Goal: Information Seeking & Learning: Learn about a topic

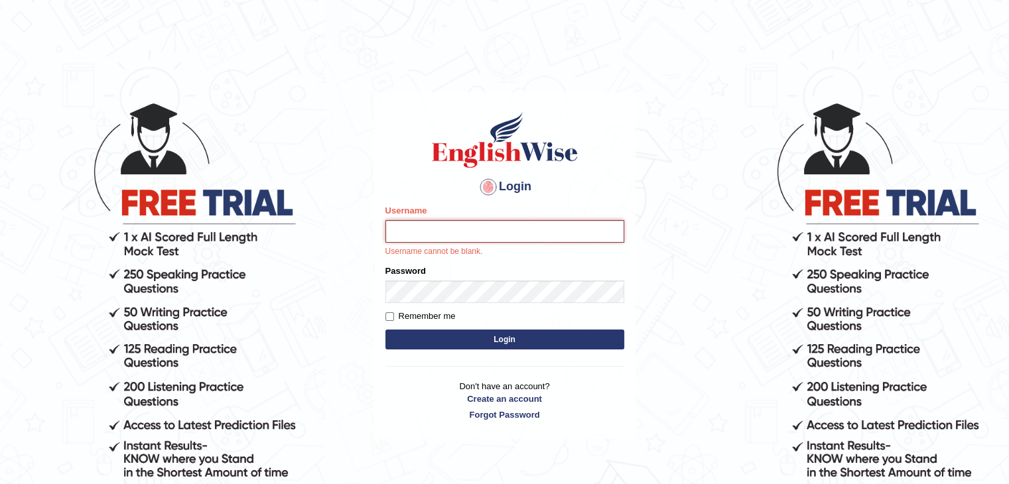
click at [451, 231] on input "Username" at bounding box center [504, 231] width 239 height 23
type input "Subashrubi"
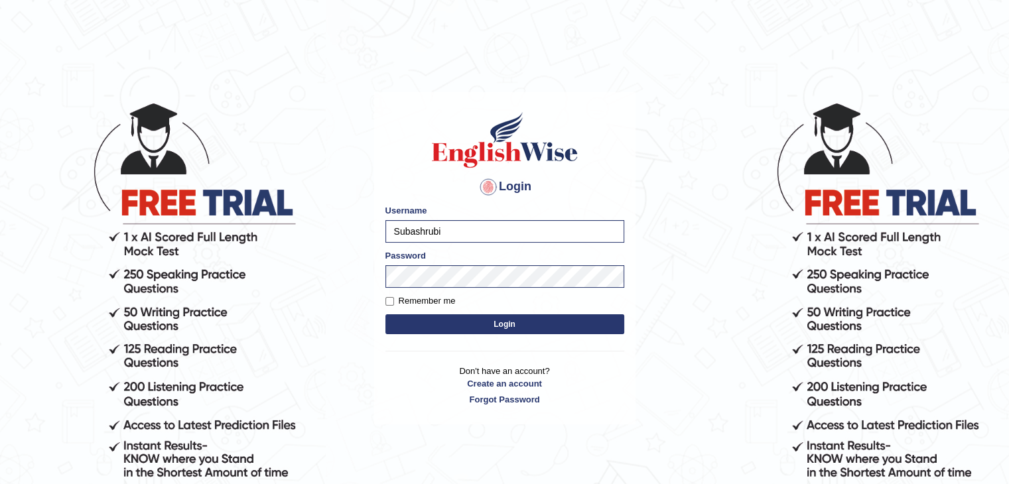
click at [430, 320] on button "Login" at bounding box center [504, 324] width 239 height 20
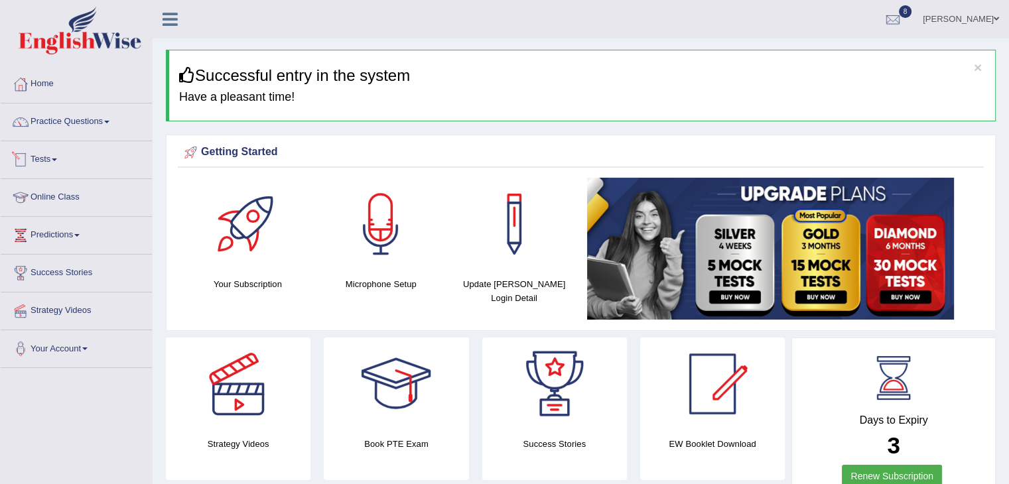
click at [47, 161] on link "Tests" at bounding box center [76, 157] width 151 height 33
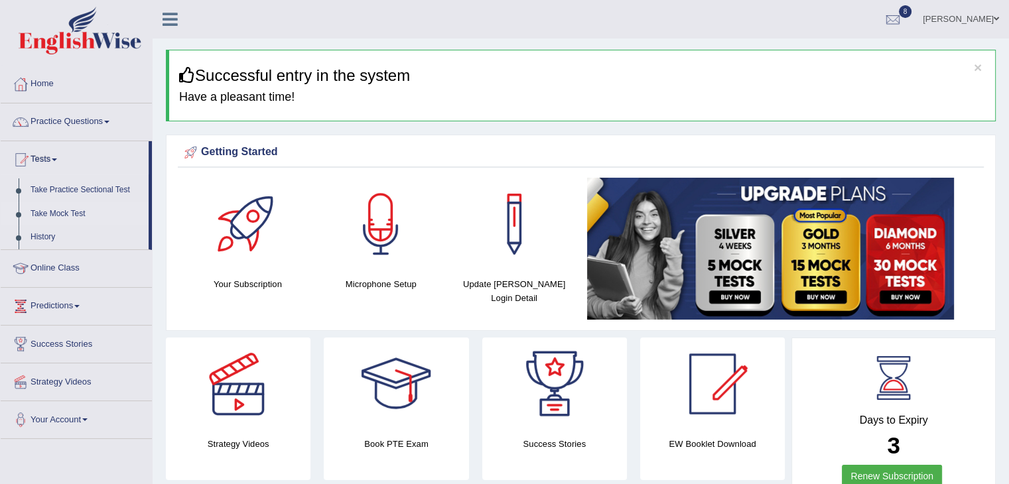
click at [48, 218] on link "Take Mock Test" at bounding box center [87, 214] width 124 height 24
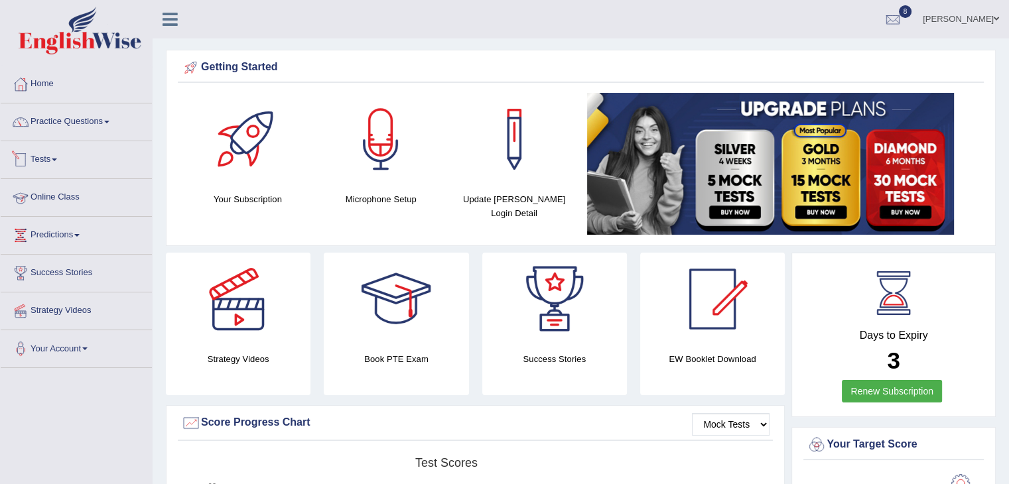
click at [45, 153] on link "Tests" at bounding box center [76, 157] width 151 height 33
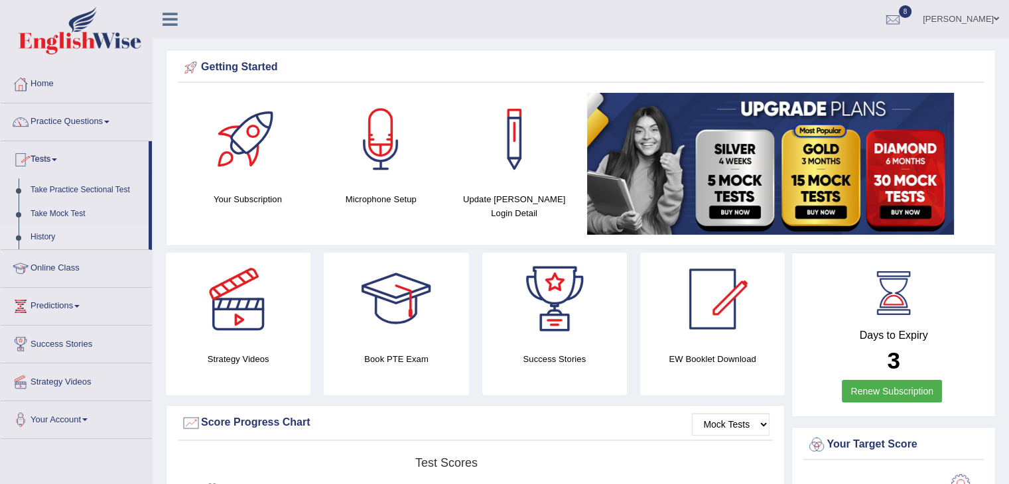
click at [49, 237] on link "History" at bounding box center [87, 238] width 124 height 24
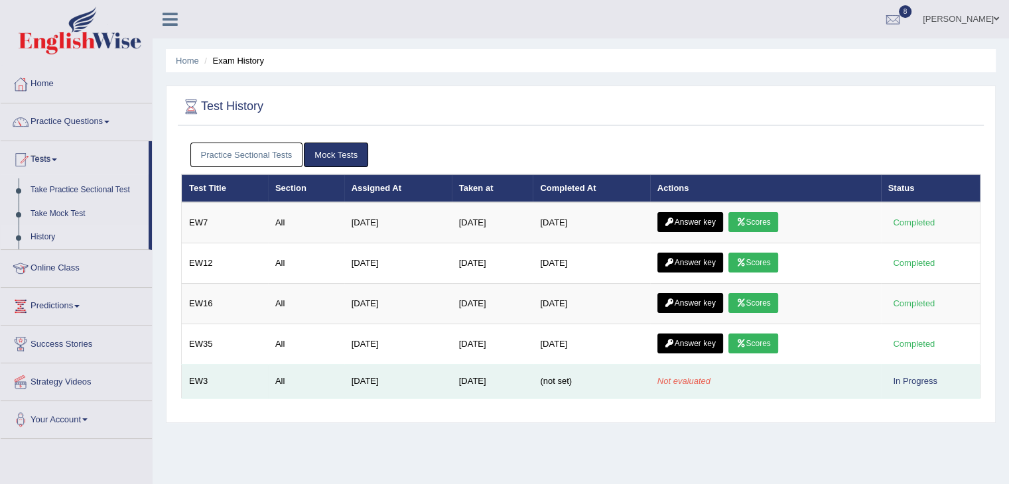
click at [902, 383] on div "In Progress" at bounding box center [915, 381] width 54 height 14
click at [781, 367] on td "Not evaluated" at bounding box center [765, 382] width 231 height 34
click at [374, 390] on td "[DATE]" at bounding box center [397, 382] width 107 height 34
click at [897, 376] on div "In Progress" at bounding box center [915, 381] width 54 height 14
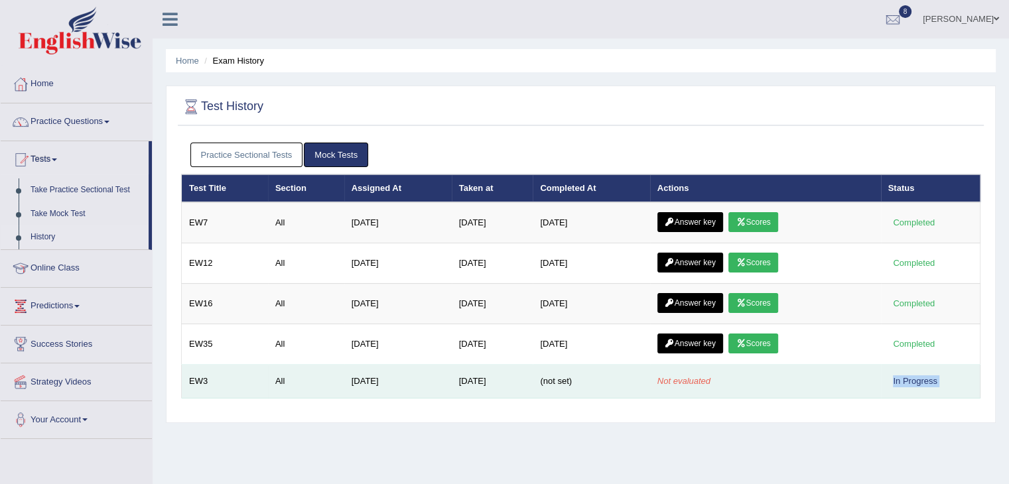
click at [897, 376] on div "In Progress" at bounding box center [915, 381] width 54 height 14
click at [689, 379] on em "Not evaluated" at bounding box center [683, 381] width 53 height 10
click at [555, 376] on span "(not set)" at bounding box center [556, 381] width 32 height 10
click at [915, 379] on div "In Progress" at bounding box center [915, 381] width 54 height 14
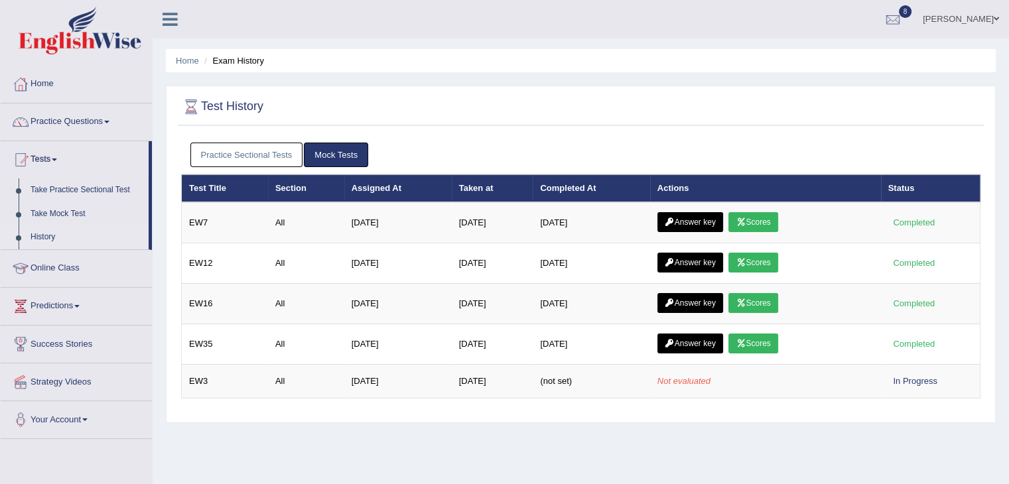
click at [339, 151] on link "Mock Tests" at bounding box center [336, 155] width 64 height 25
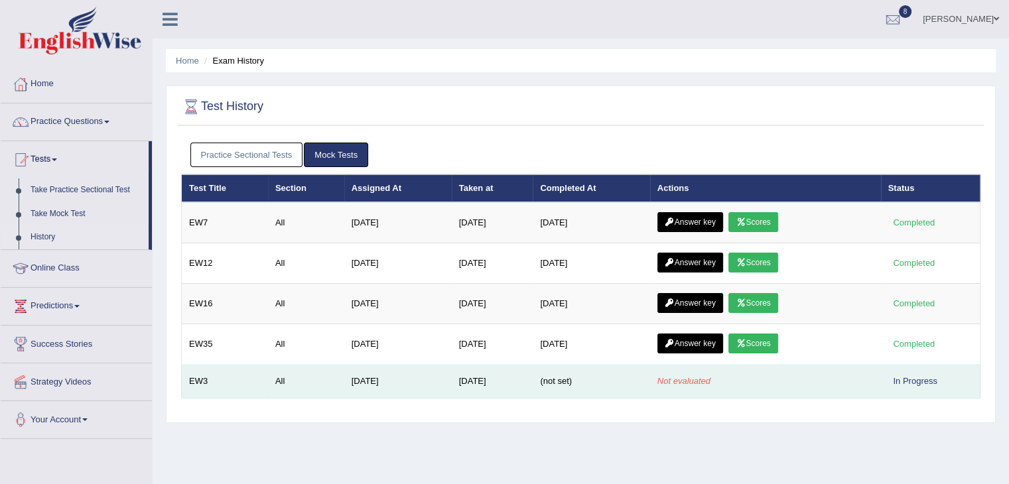
click at [671, 380] on em "Not evaluated" at bounding box center [683, 381] width 53 height 10
click at [491, 386] on td "Sep 9, 2025" at bounding box center [493, 382] width 82 height 34
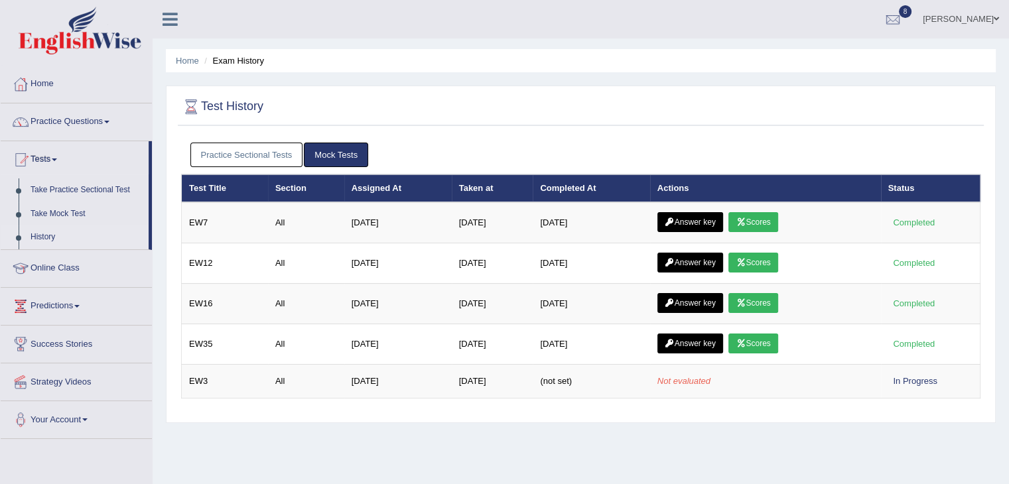
click at [45, 235] on link "History" at bounding box center [87, 238] width 124 height 24
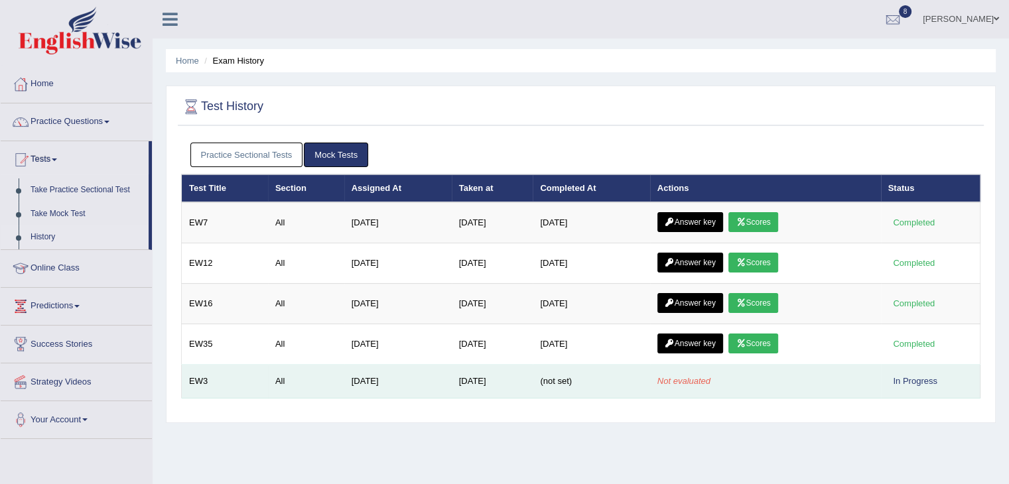
click at [692, 380] on em "Not evaluated" at bounding box center [683, 381] width 53 height 10
click at [905, 383] on div "In Progress" at bounding box center [915, 381] width 54 height 14
click at [922, 375] on div "In Progress" at bounding box center [915, 381] width 54 height 14
click at [886, 384] on td "In Progress" at bounding box center [930, 382] width 99 height 34
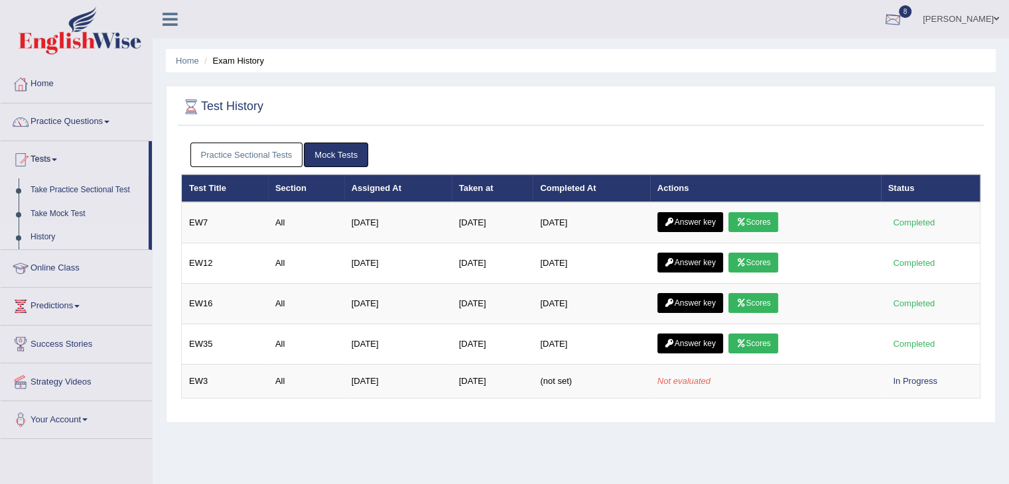
click at [903, 17] on div at bounding box center [893, 20] width 20 height 20
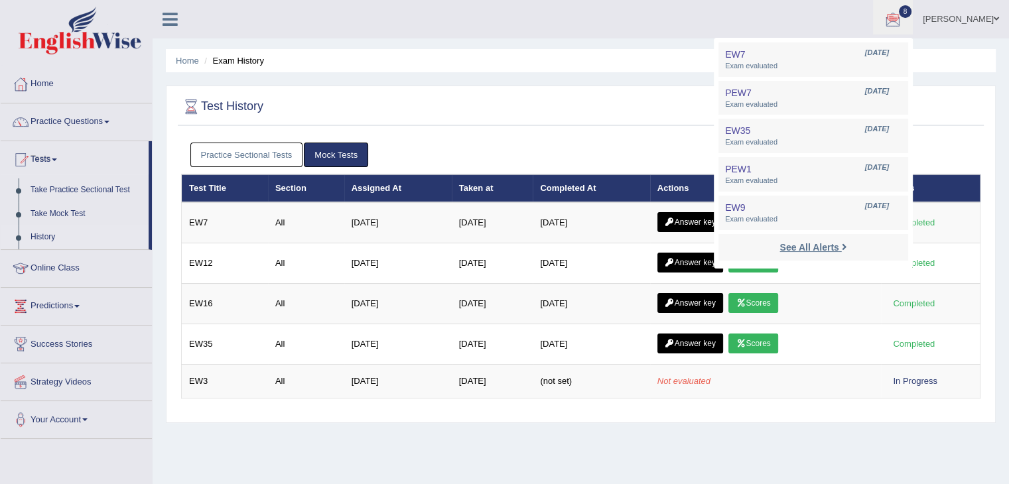
click at [793, 247] on strong "See All Alerts" at bounding box center [808, 247] width 59 height 11
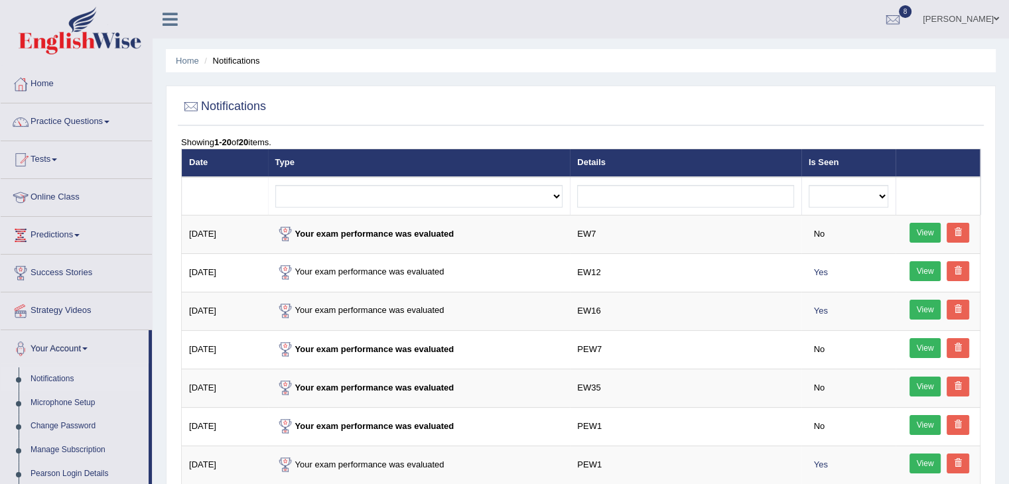
click at [905, 9] on link "8" at bounding box center [893, 17] width 40 height 34
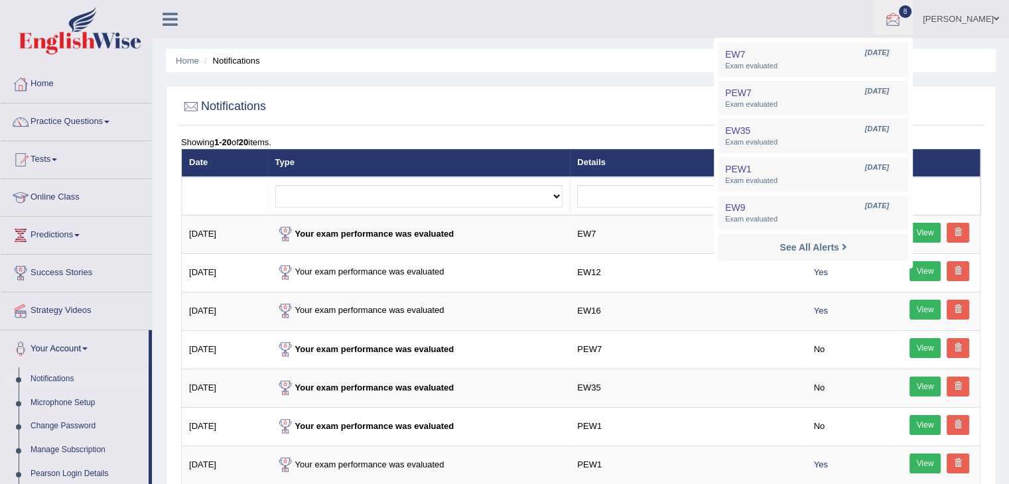
click at [663, 38] on div "subash adhikari Toggle navigation Username: subashrubi Access Type: Online Subs…" at bounding box center [581, 19] width 856 height 38
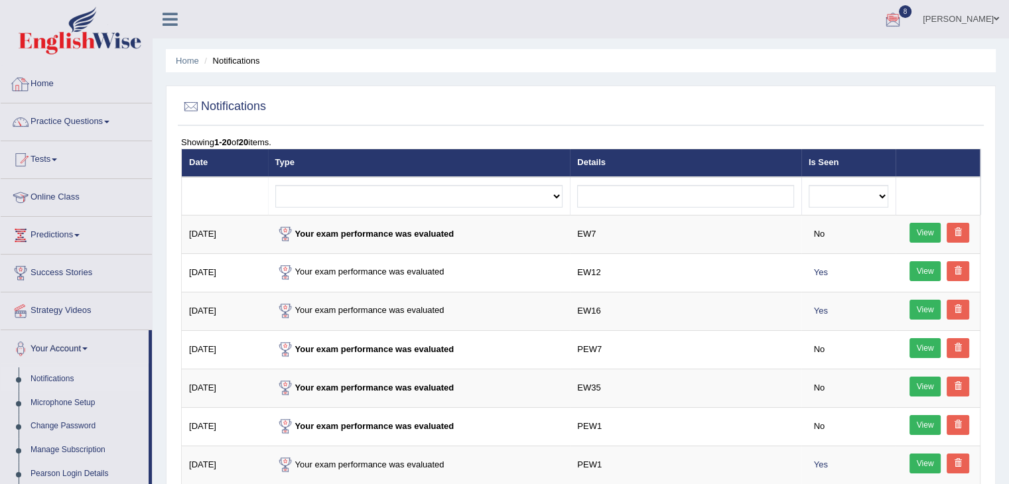
click at [35, 46] on img at bounding box center [80, 31] width 123 height 48
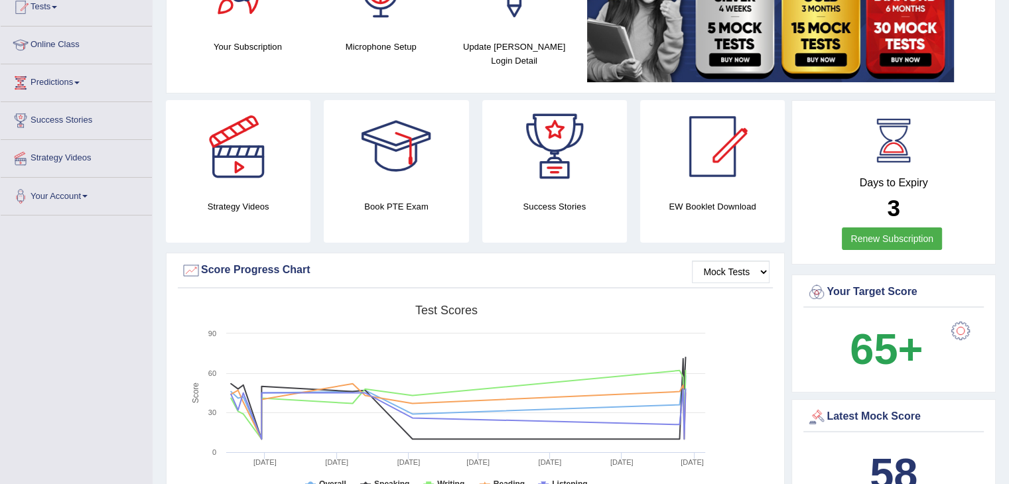
scroll to position [150, 0]
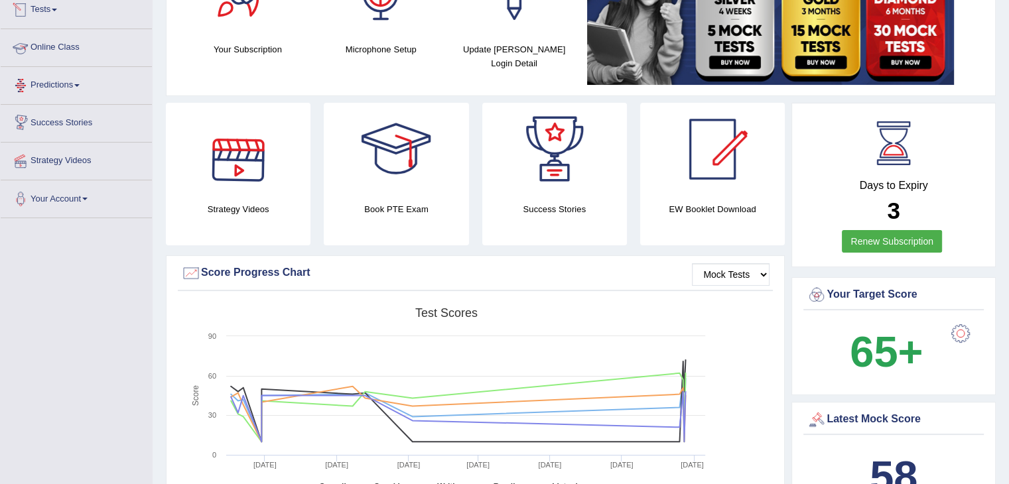
click at [46, 7] on link "Tests" at bounding box center [76, 7] width 151 height 33
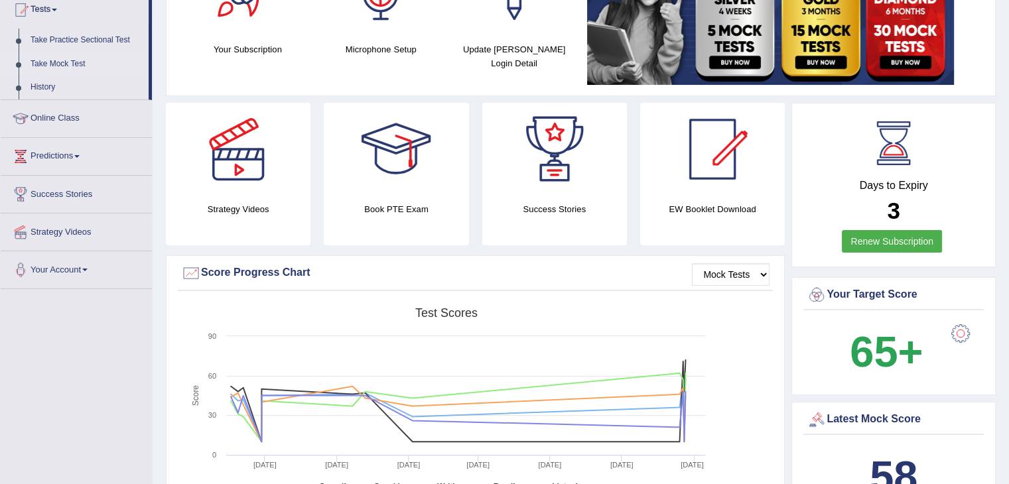
click at [45, 67] on link "Take Mock Test" at bounding box center [87, 64] width 124 height 24
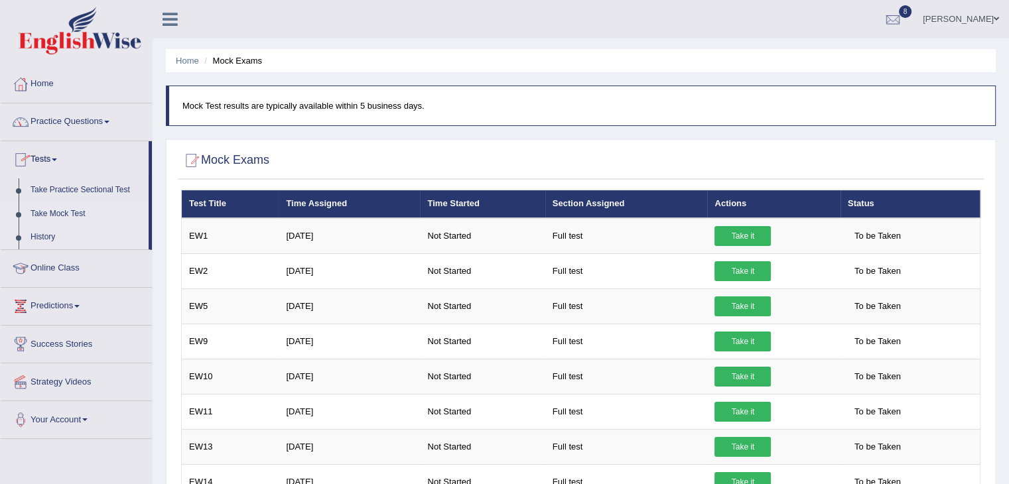
click at [43, 239] on link "History" at bounding box center [87, 238] width 124 height 24
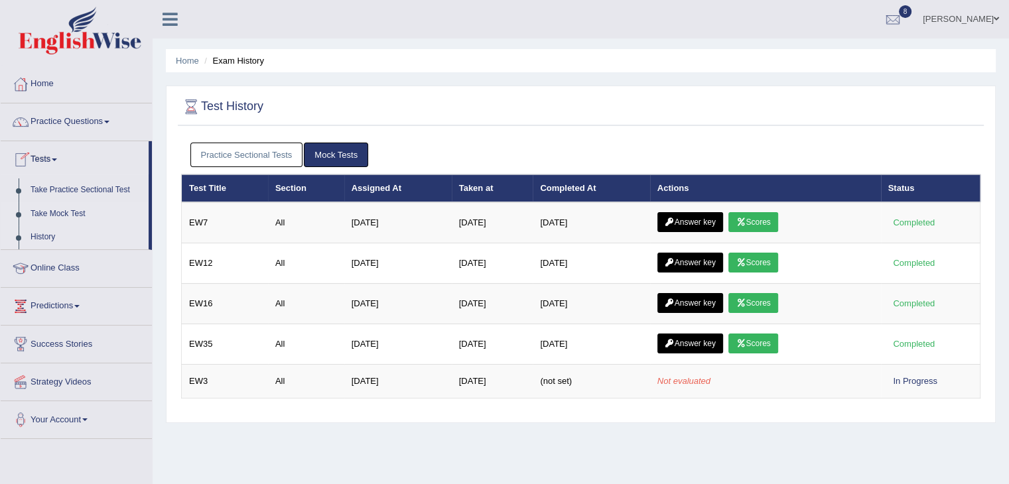
click at [53, 213] on link "Take Mock Test" at bounding box center [87, 214] width 124 height 24
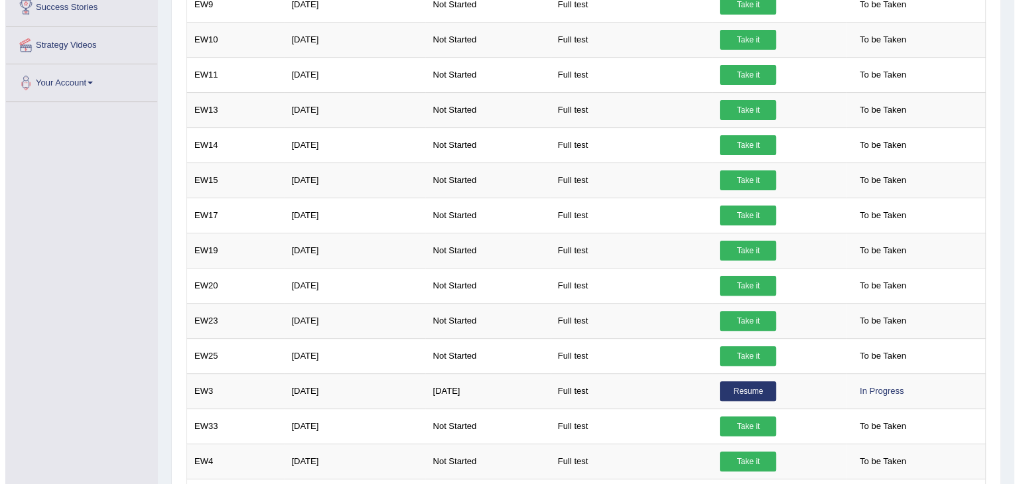
scroll to position [354, 0]
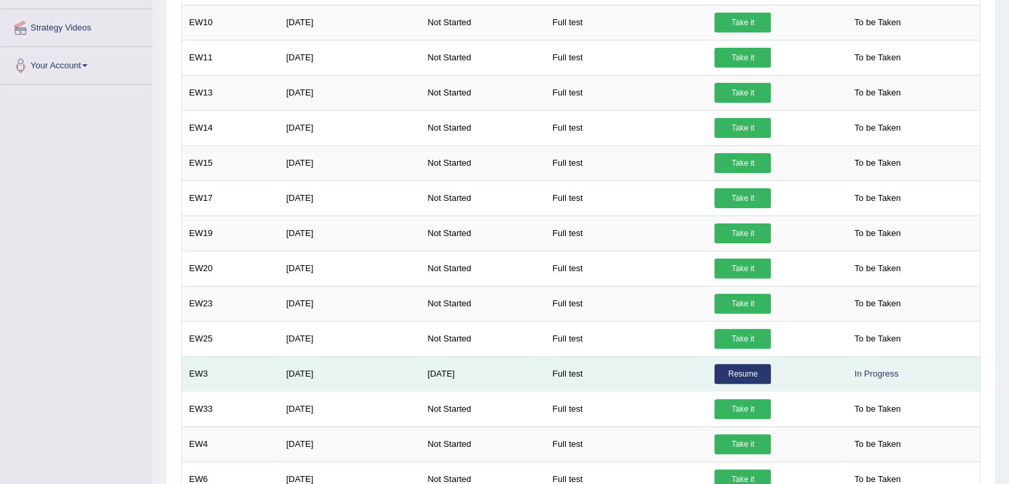
click at [744, 366] on link "Resume" at bounding box center [742, 374] width 56 height 20
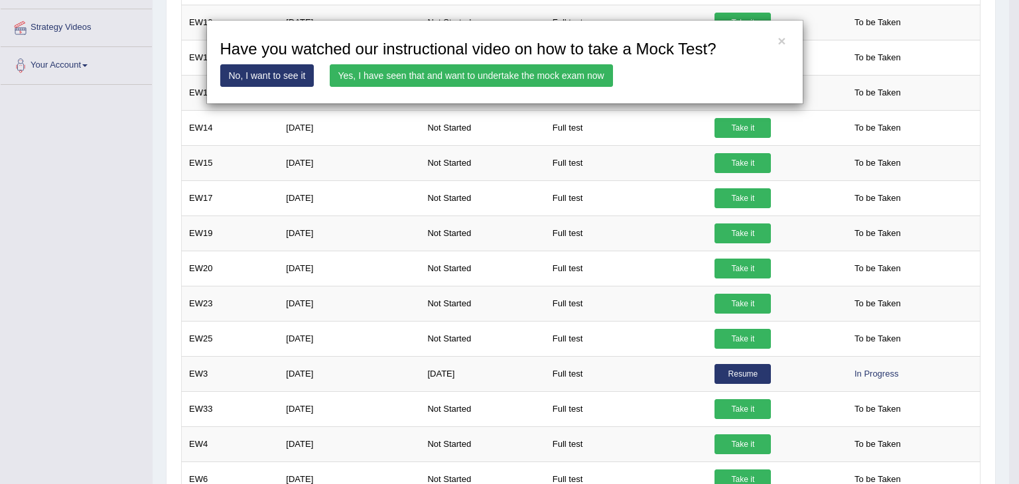
click at [515, 72] on link "Yes, I have seen that and want to undertake the mock exam now" at bounding box center [471, 75] width 283 height 23
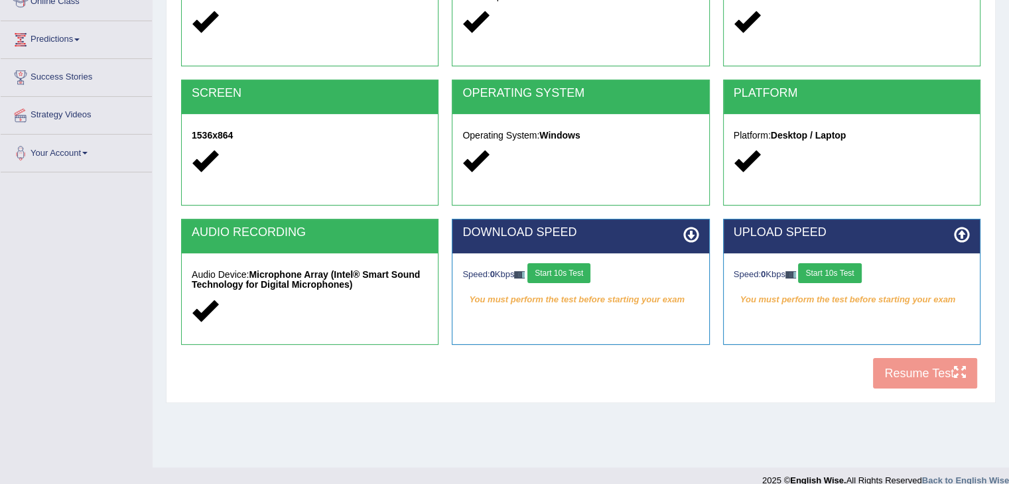
scroll to position [212, 0]
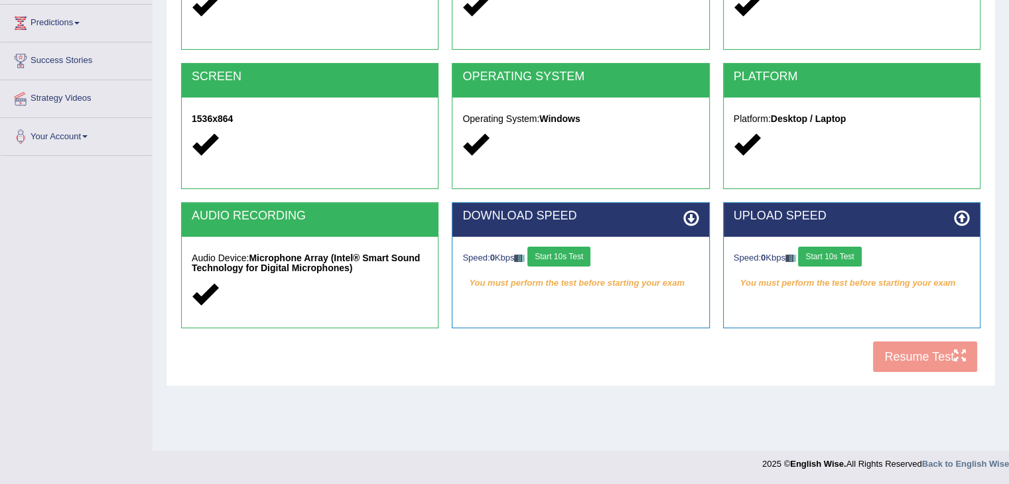
click at [577, 256] on button "Start 10s Test" at bounding box center [558, 257] width 63 height 20
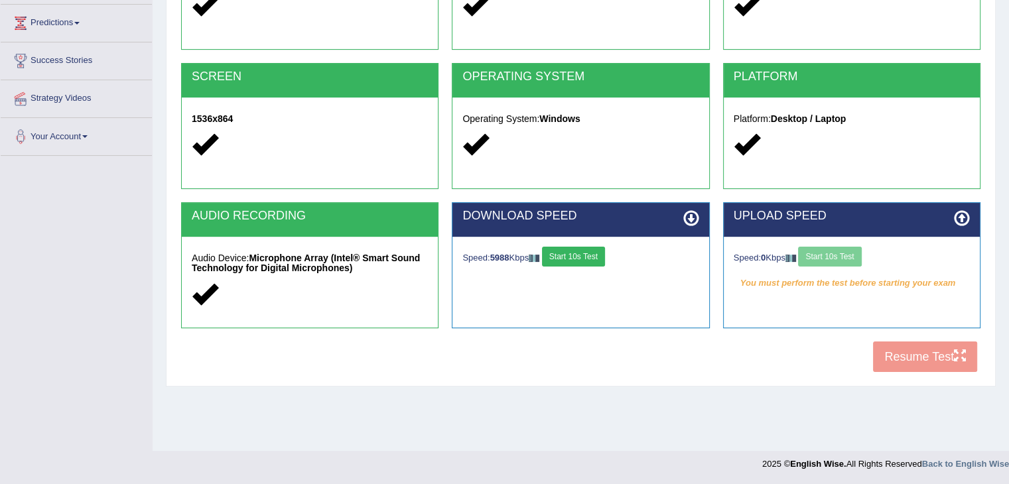
click at [816, 257] on div "Speed: 0 Kbps Start 10s Test" at bounding box center [852, 258] width 236 height 23
click at [816, 257] on button "Start 10s Test" at bounding box center [829, 257] width 63 height 20
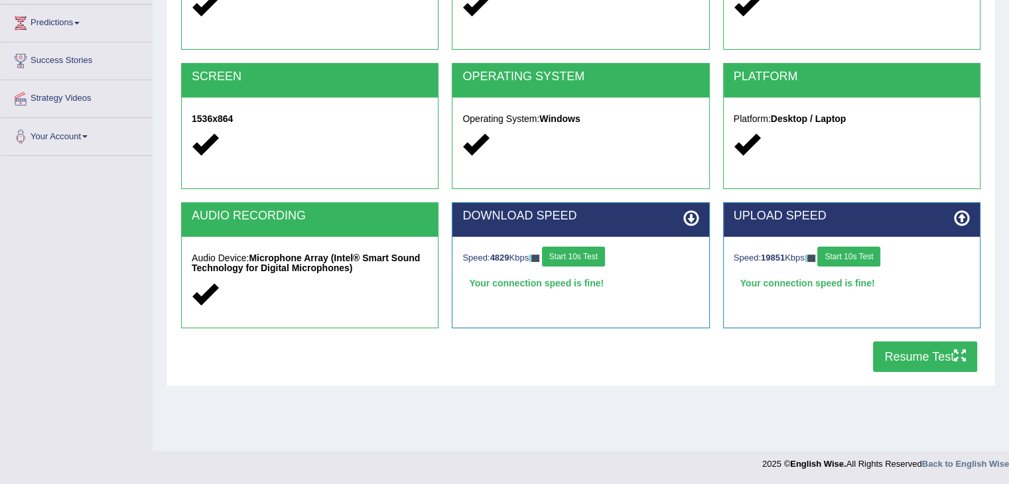
click at [895, 356] on button "Resume Test" at bounding box center [925, 357] width 104 height 31
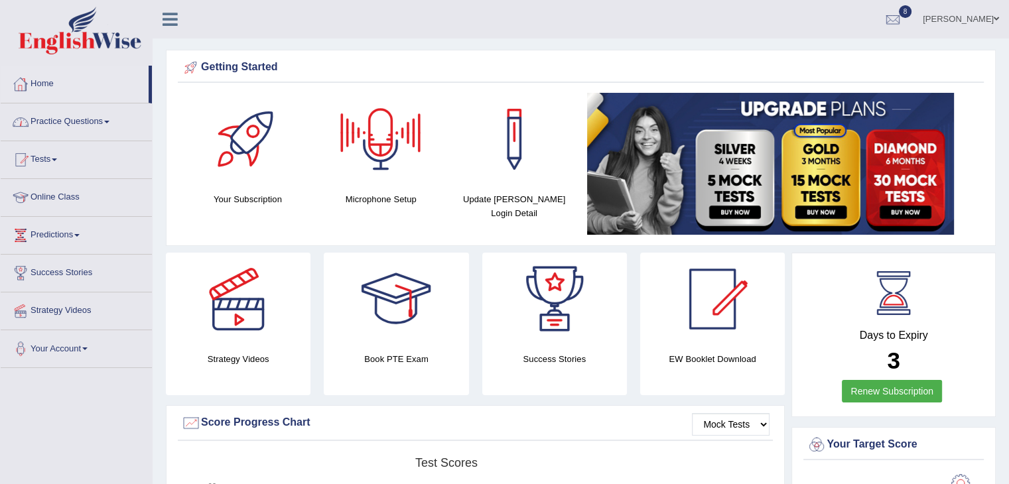
click at [53, 41] on img at bounding box center [80, 31] width 123 height 48
click at [40, 157] on link "Tests" at bounding box center [76, 157] width 151 height 33
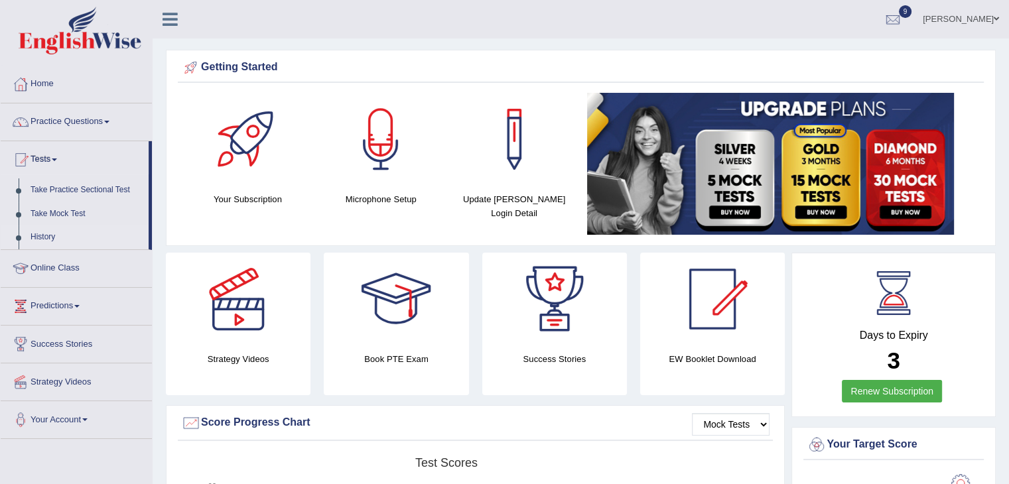
click at [48, 231] on link "History" at bounding box center [87, 238] width 124 height 24
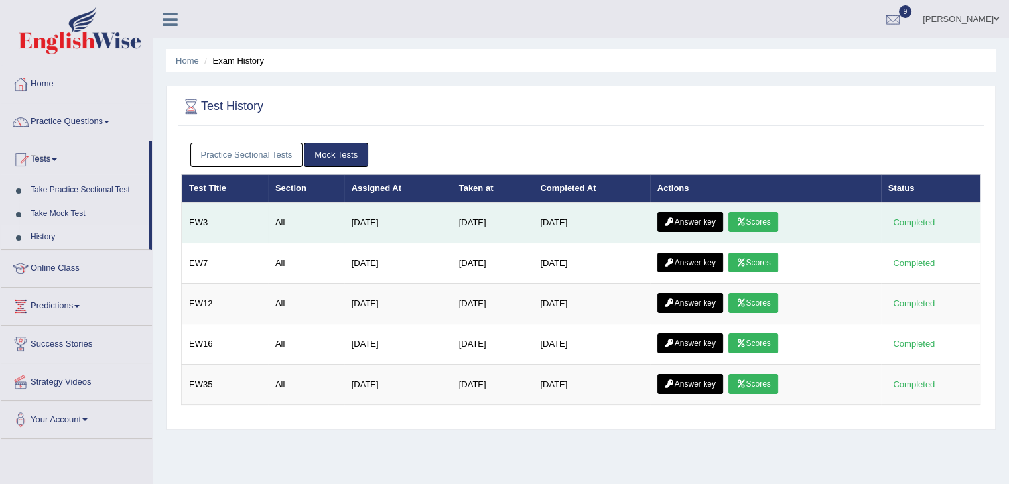
click at [746, 218] on icon at bounding box center [741, 222] width 10 height 8
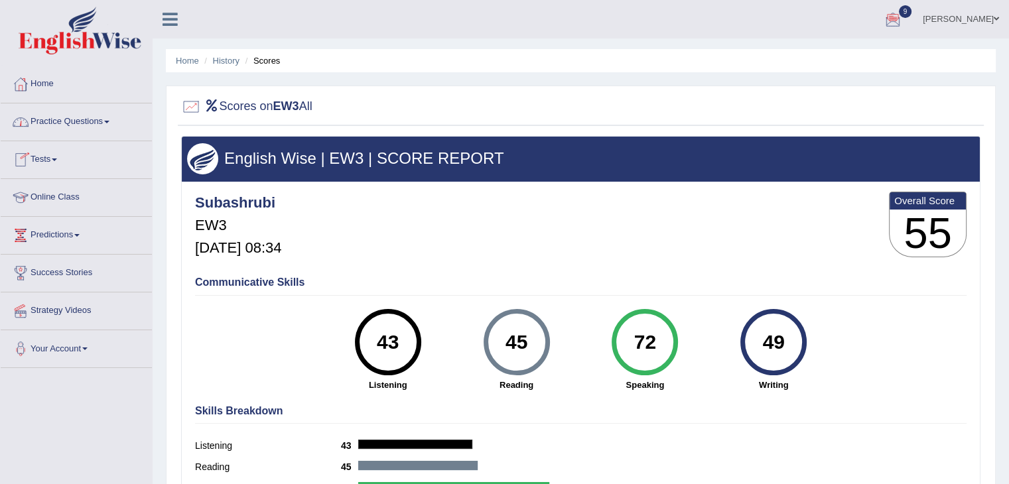
click at [48, 160] on link "Tests" at bounding box center [76, 157] width 151 height 33
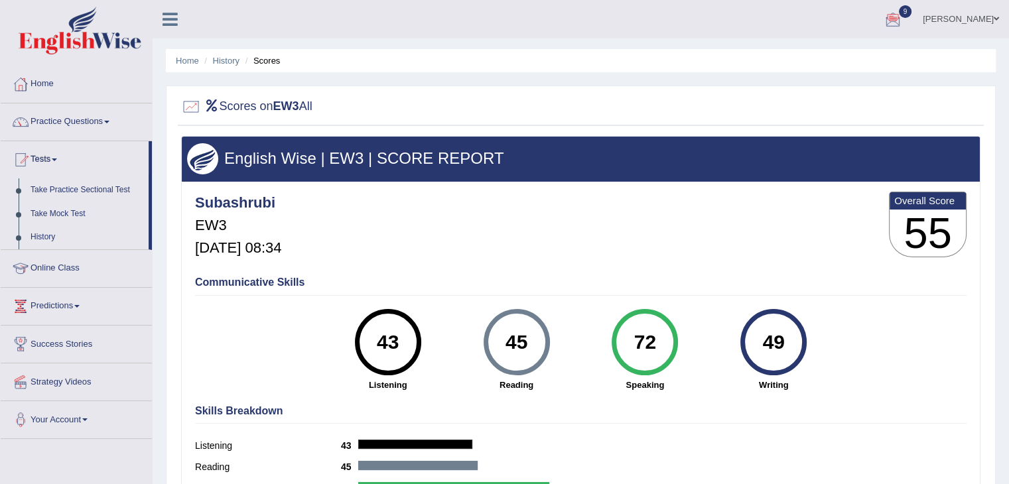
drag, startPoint x: 263, startPoint y: 67, endPoint x: 260, endPoint y: 59, distance: 8.4
click at [260, 59] on li "Scores" at bounding box center [261, 60] width 38 height 13
click at [233, 59] on link "History" at bounding box center [226, 61] width 27 height 10
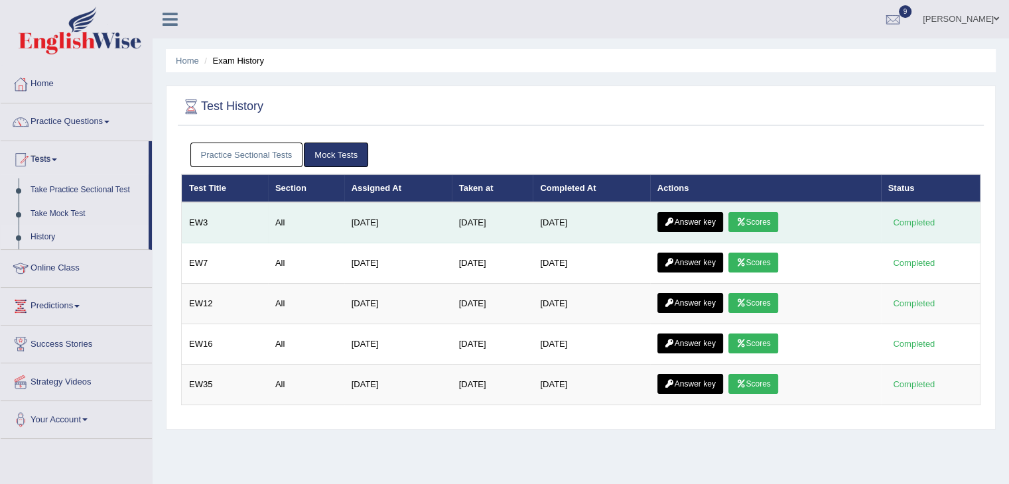
click at [700, 218] on link "Answer key" at bounding box center [690, 222] width 66 height 20
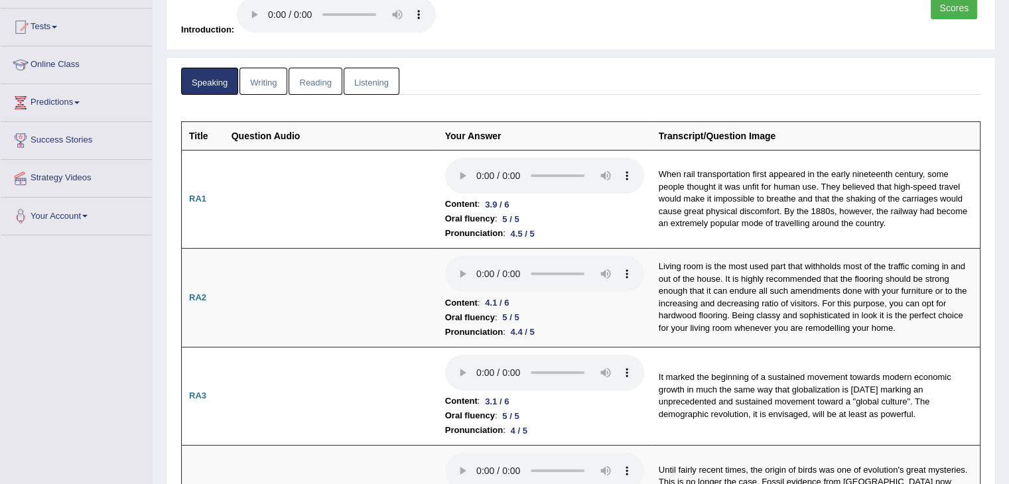
scroll to position [138, 0]
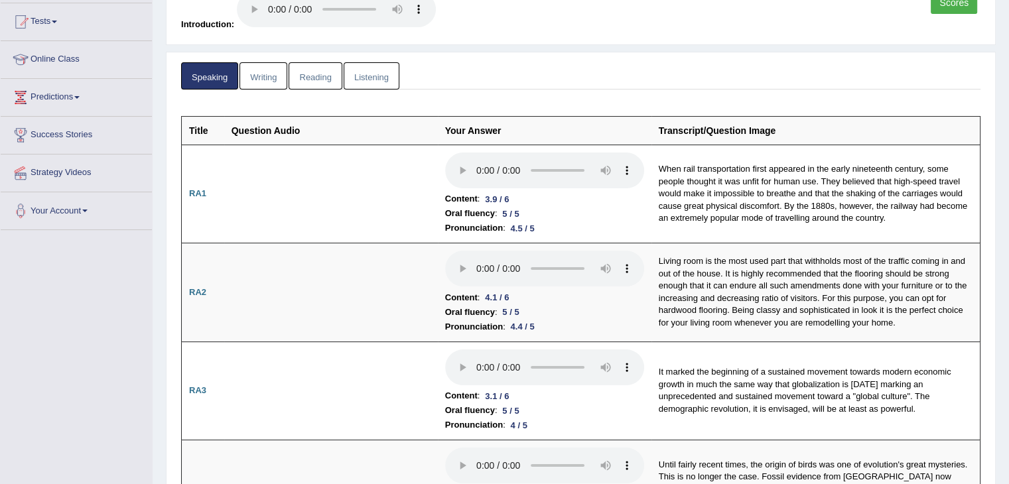
click at [260, 74] on link "Writing" at bounding box center [263, 75] width 48 height 27
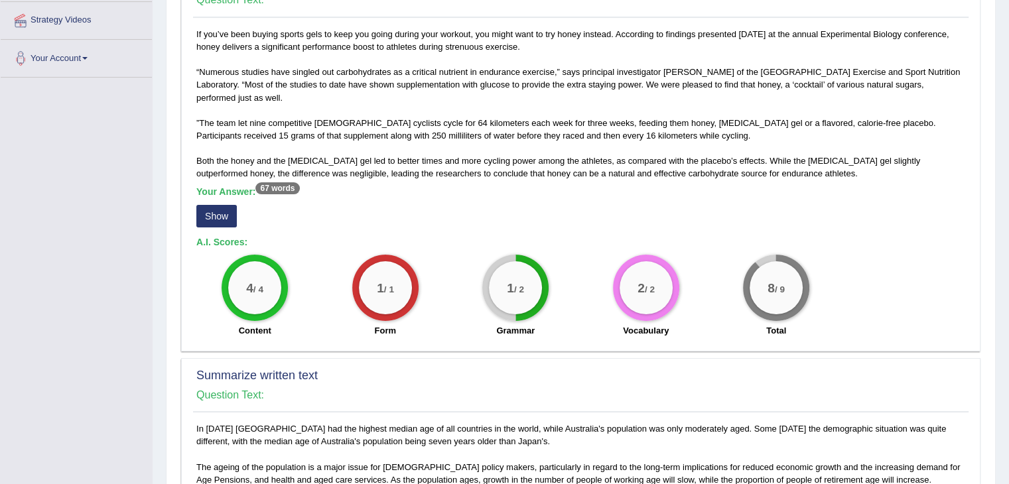
scroll to position [287, 0]
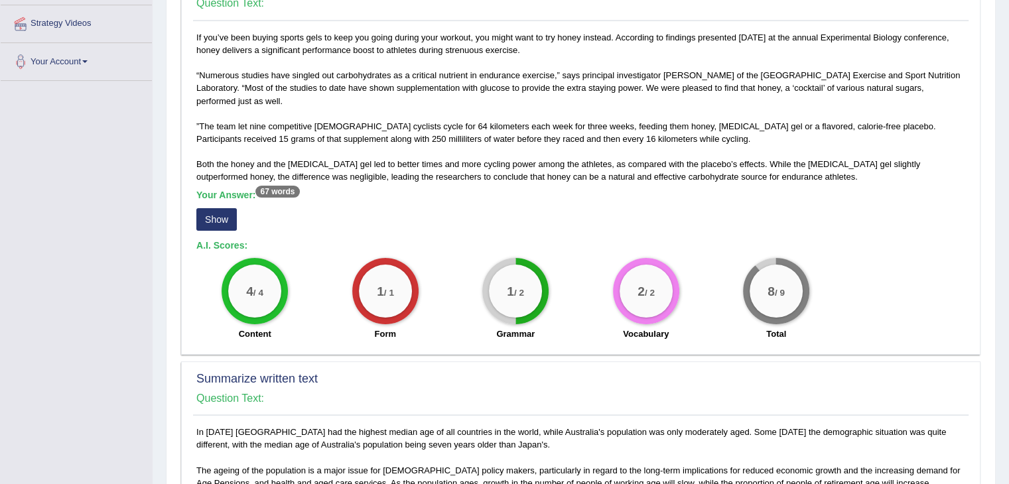
click at [210, 213] on button "Show" at bounding box center [216, 219] width 40 height 23
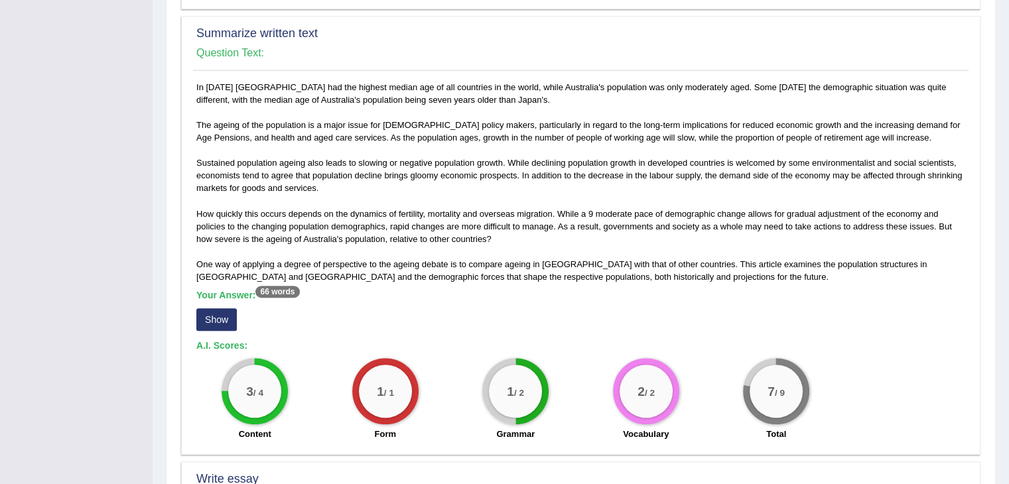
scroll to position [652, 0]
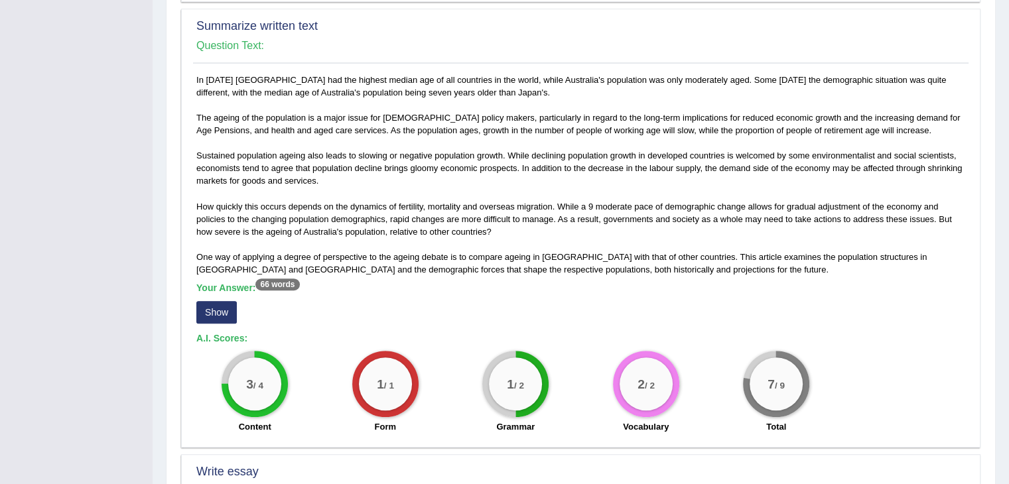
click at [219, 309] on button "Show" at bounding box center [216, 312] width 40 height 23
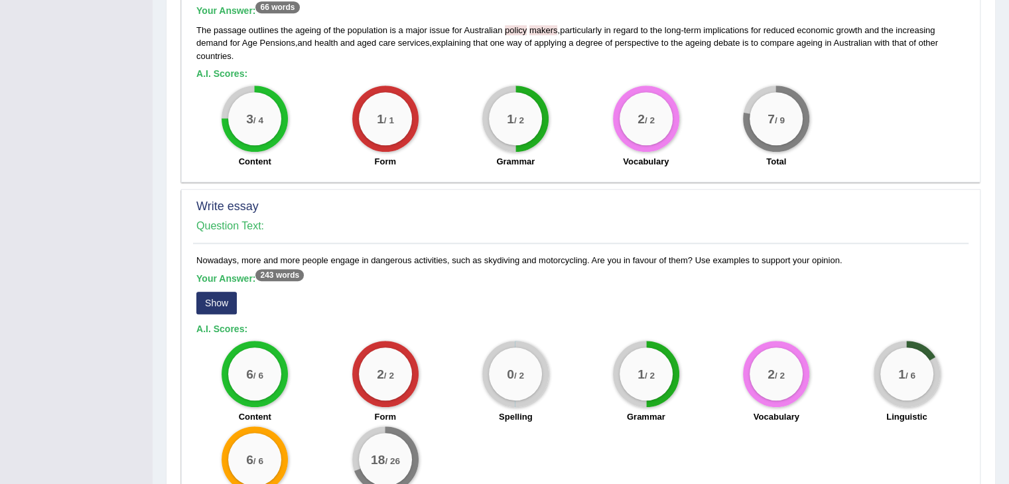
scroll to position [907, 0]
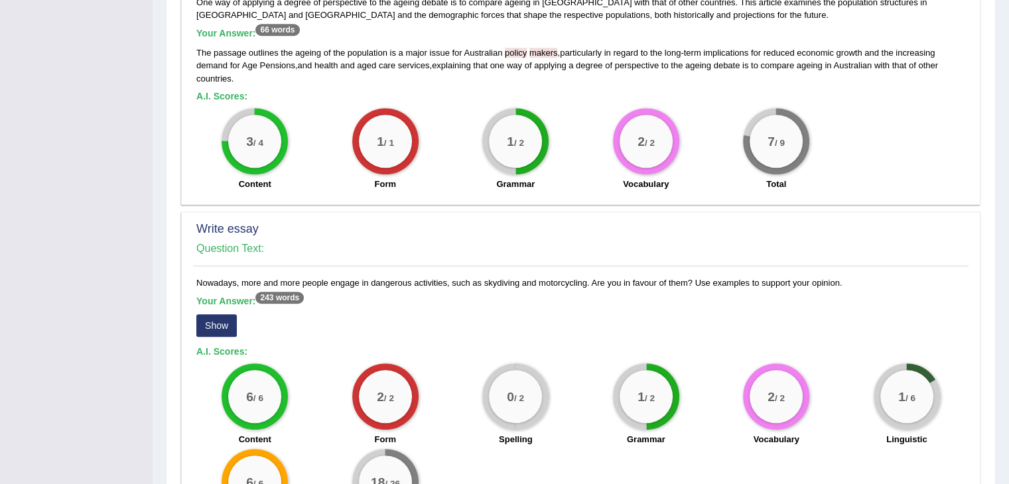
click at [214, 322] on button "Show" at bounding box center [216, 325] width 40 height 23
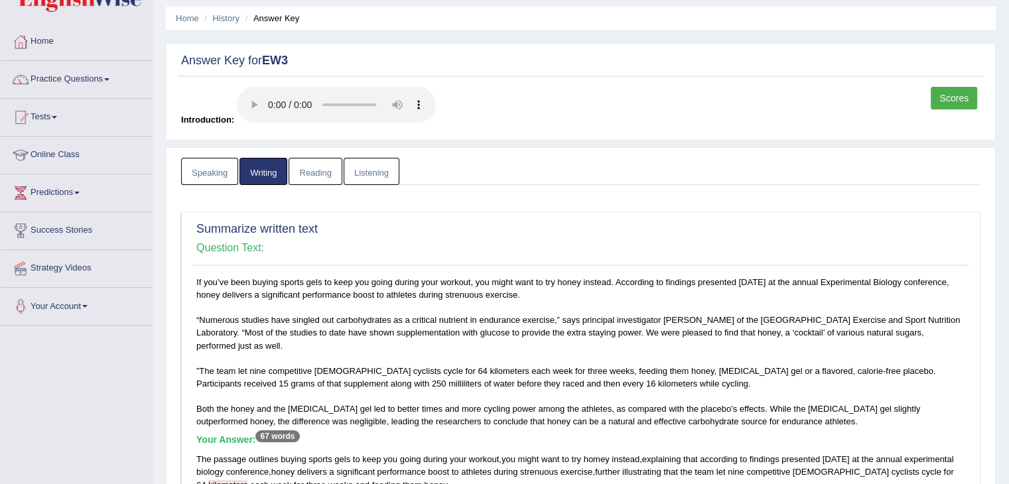
scroll to position [0, 0]
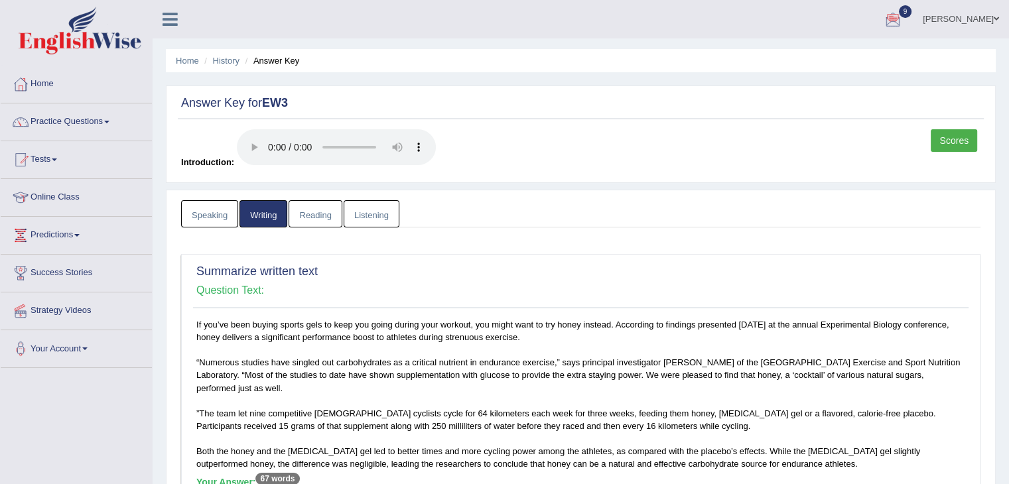
click at [314, 207] on link "Reading" at bounding box center [315, 213] width 53 height 27
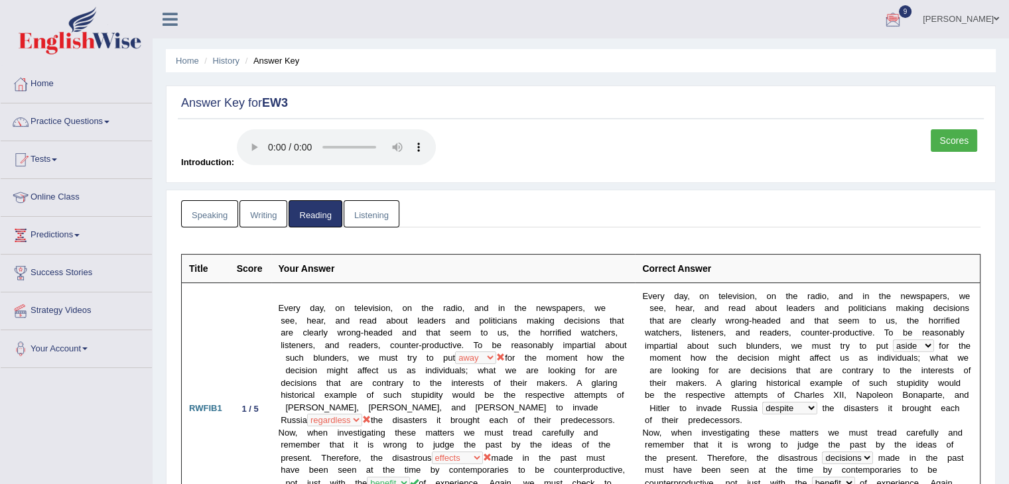
click at [366, 210] on link "Listening" at bounding box center [372, 213] width 56 height 27
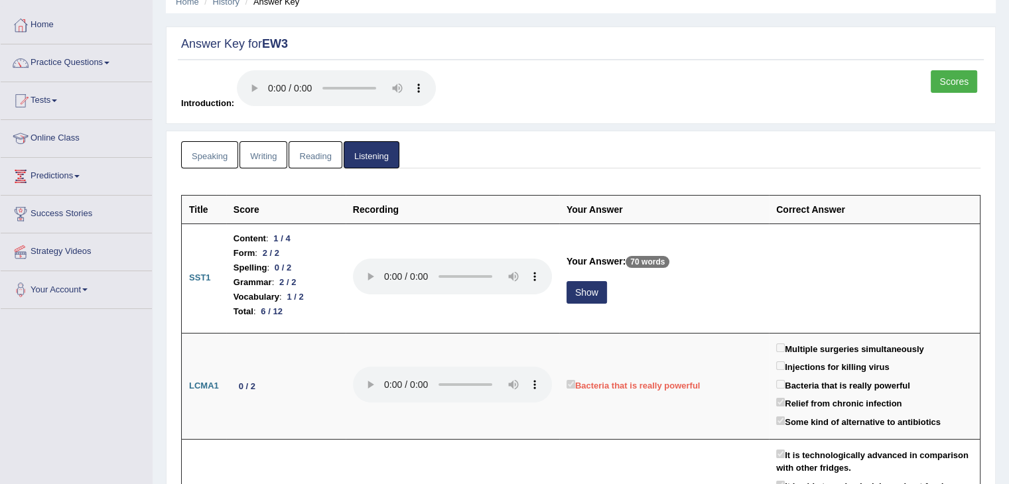
scroll to position [56, 0]
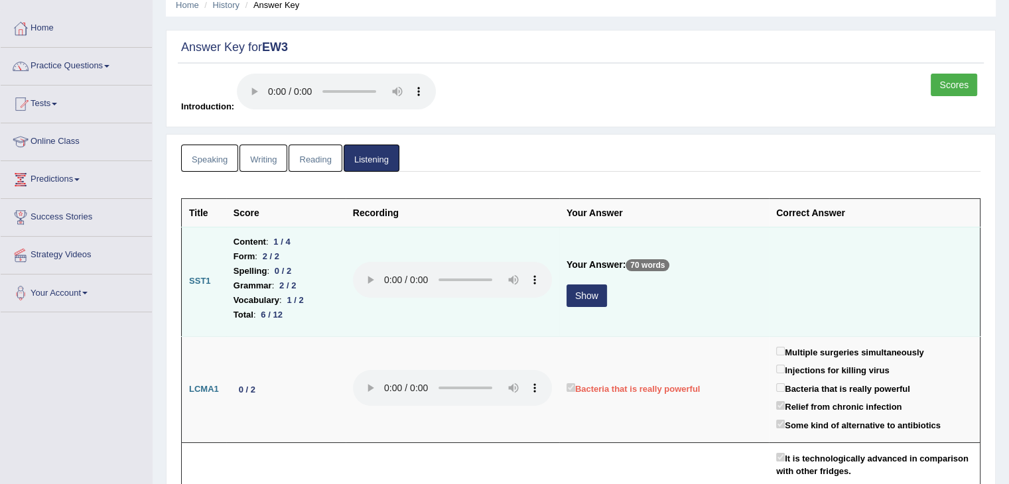
click at [583, 296] on button "Show" at bounding box center [586, 296] width 40 height 23
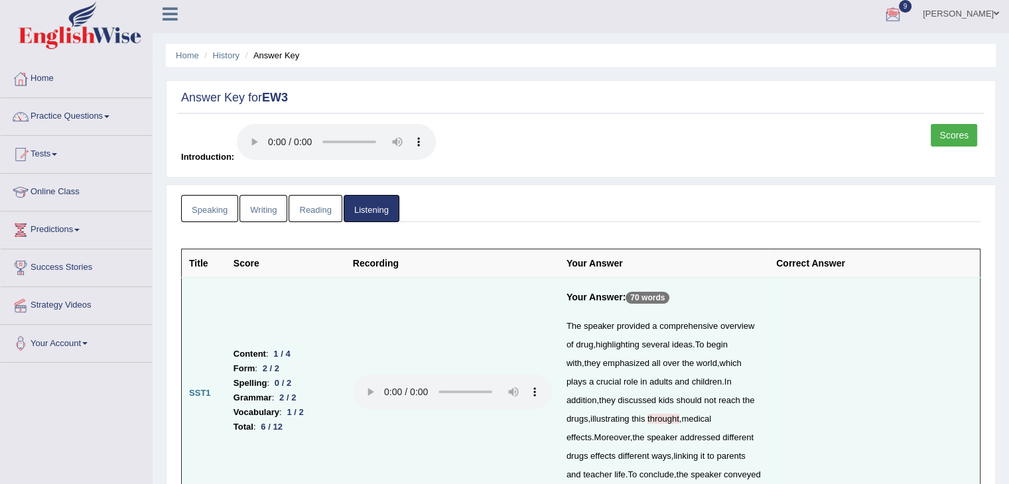
scroll to position [0, 0]
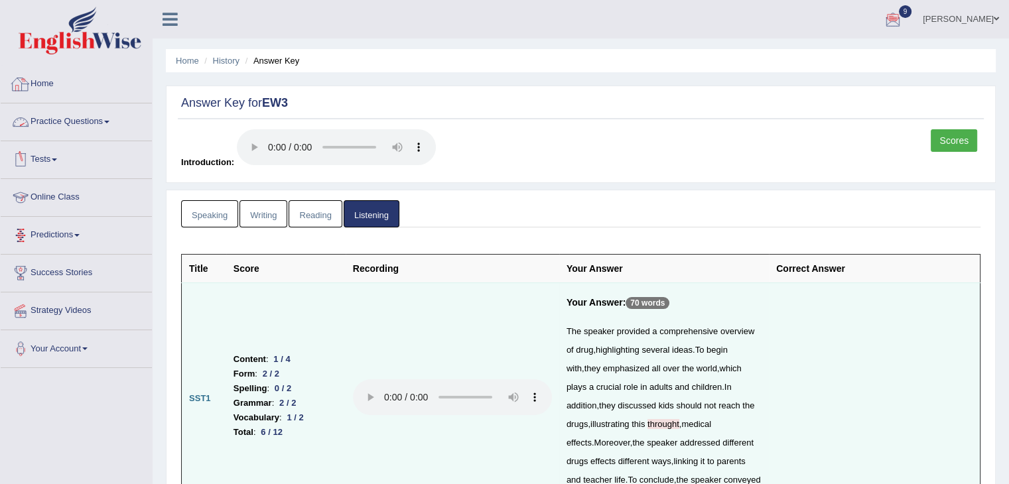
click at [53, 27] on img at bounding box center [80, 31] width 123 height 48
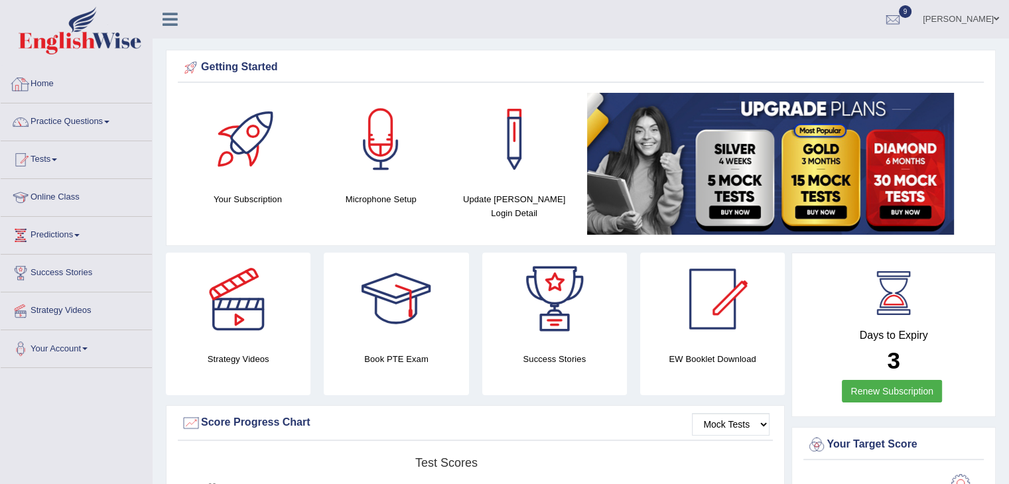
click at [69, 43] on img at bounding box center [80, 31] width 123 height 48
